Goal: Use online tool/utility: Utilize a website feature to perform a specific function

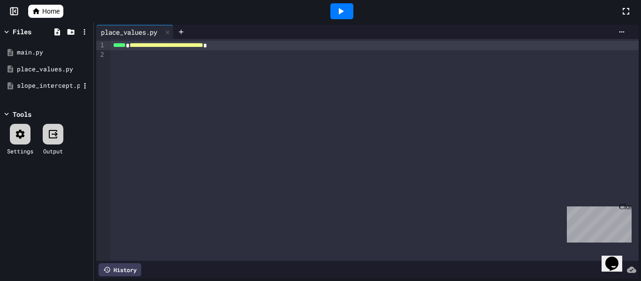
click at [56, 85] on div "slope_intercept.py" at bounding box center [48, 85] width 63 height 9
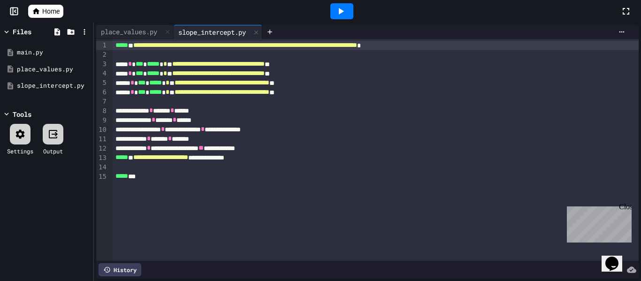
click at [342, 20] on div at bounding box center [341, 11] width 32 height 25
click at [340, 15] on icon at bounding box center [340, 11] width 11 height 11
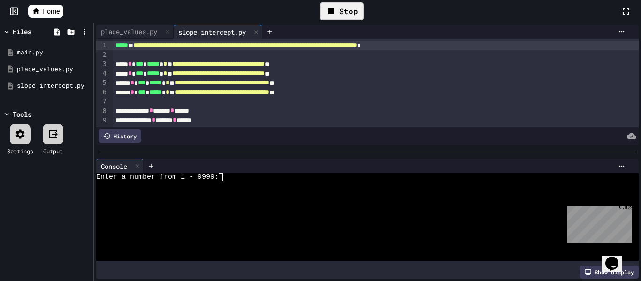
click at [20, 142] on div at bounding box center [20, 134] width 21 height 21
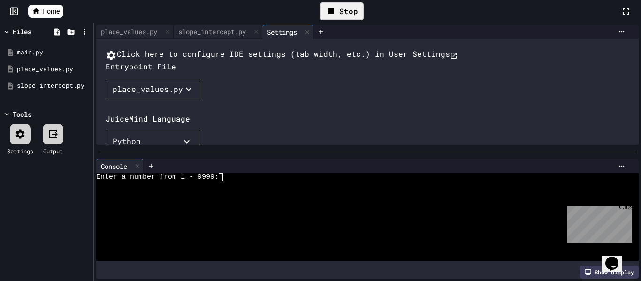
click at [162, 95] on div "place_values.py" at bounding box center [148, 88] width 70 height 11
click at [140, 147] on li "slope_intercept.py" at bounding box center [157, 139] width 84 height 15
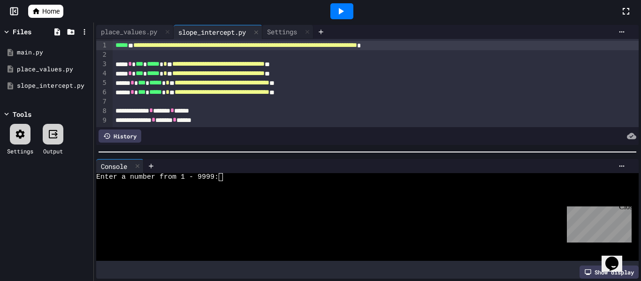
click at [345, 7] on icon at bounding box center [340, 11] width 11 height 11
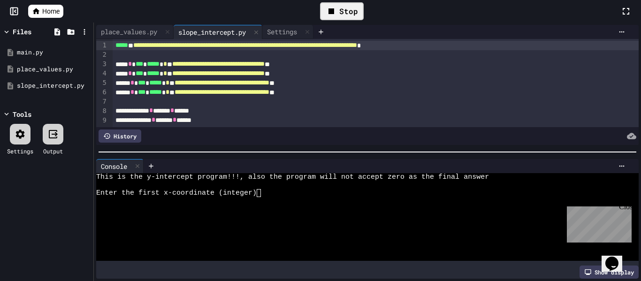
click at [307, 190] on div "Enter the first x-coordinate (integer)" at bounding box center [362, 193] width 532 height 8
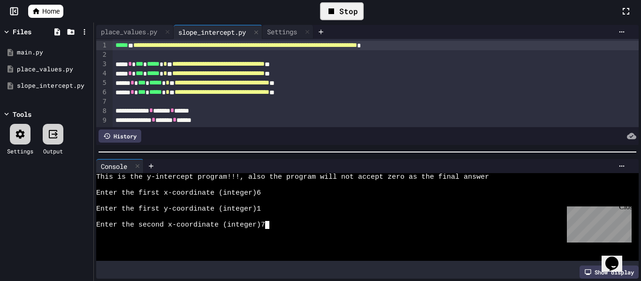
click at [335, 12] on icon at bounding box center [330, 11] width 11 height 11
click at [335, 12] on icon at bounding box center [340, 11] width 11 height 11
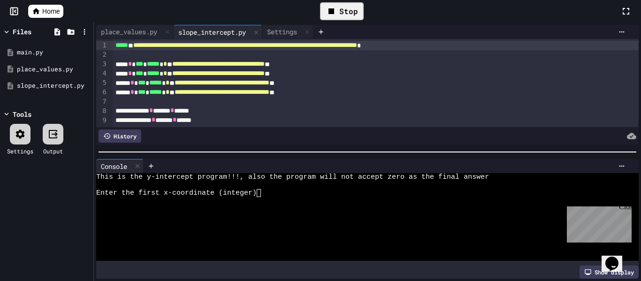
click at [342, 189] on div "Enter the first x-coordinate (integer)" at bounding box center [362, 193] width 532 height 8
